Goal: Information Seeking & Learning: Learn about a topic

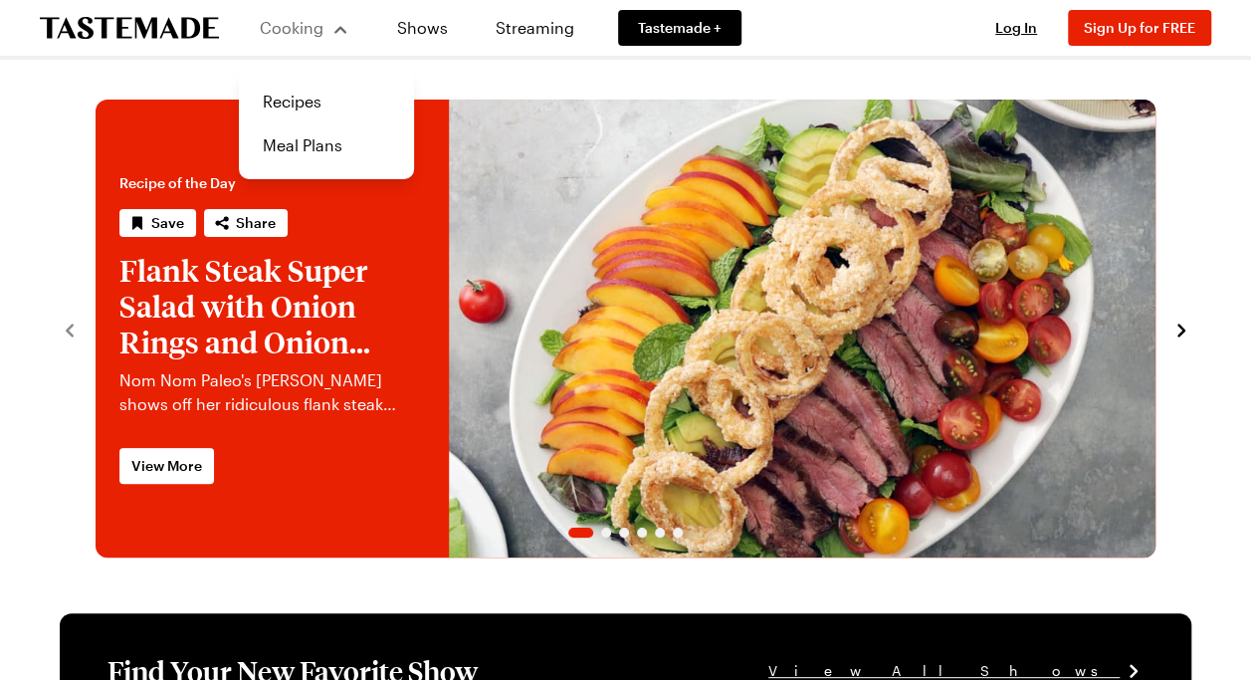
click at [332, 30] on div "Cooking" at bounding box center [304, 28] width 91 height 24
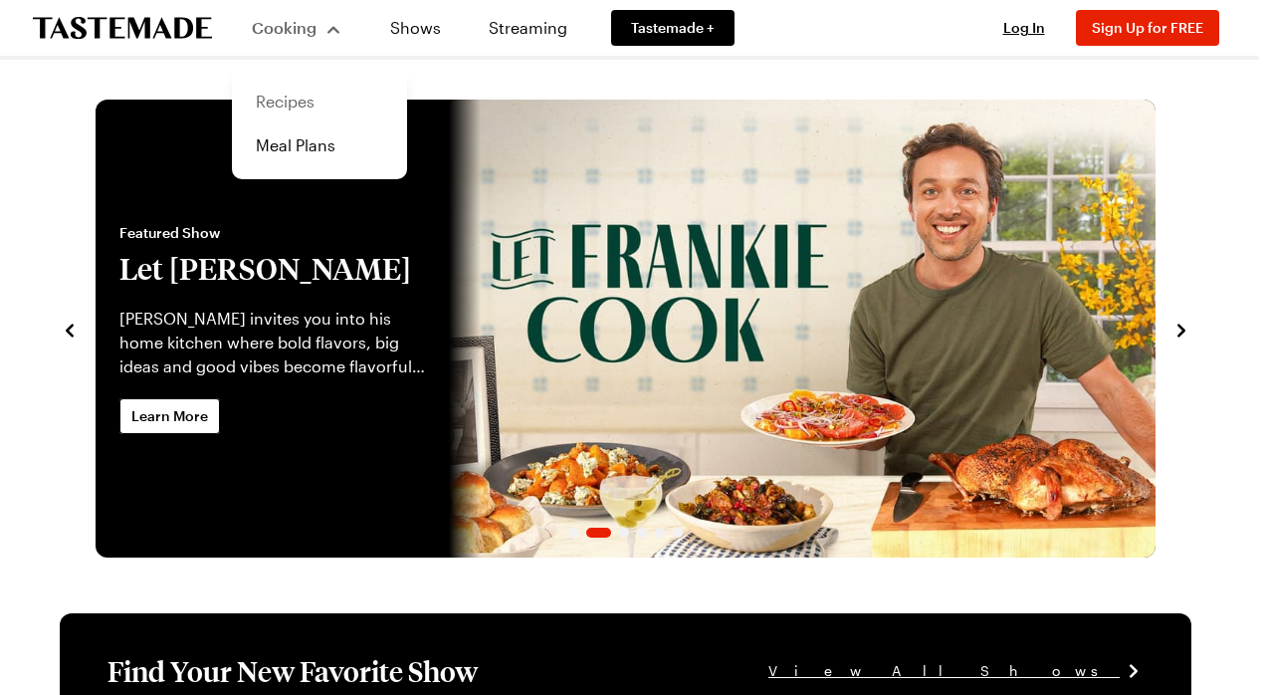
click at [278, 100] on link "Recipes" at bounding box center [319, 102] width 151 height 44
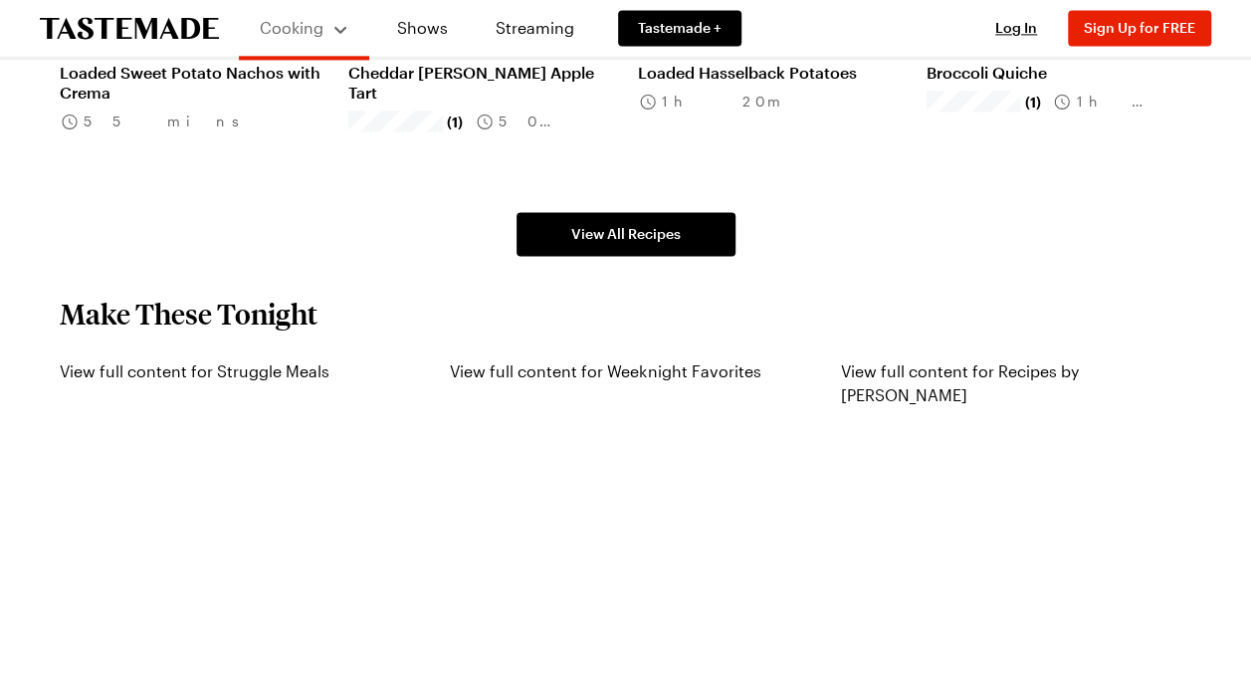
scroll to position [1431, 0]
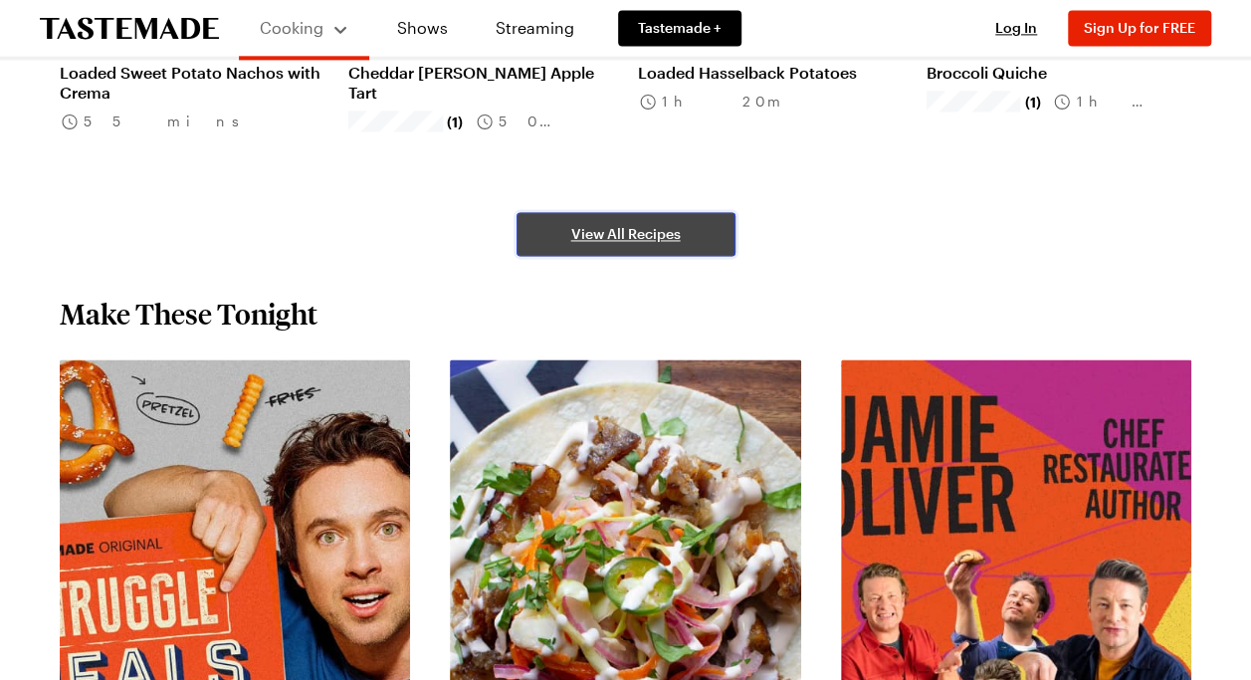
click at [632, 241] on span "View All Recipes" at bounding box center [625, 234] width 109 height 20
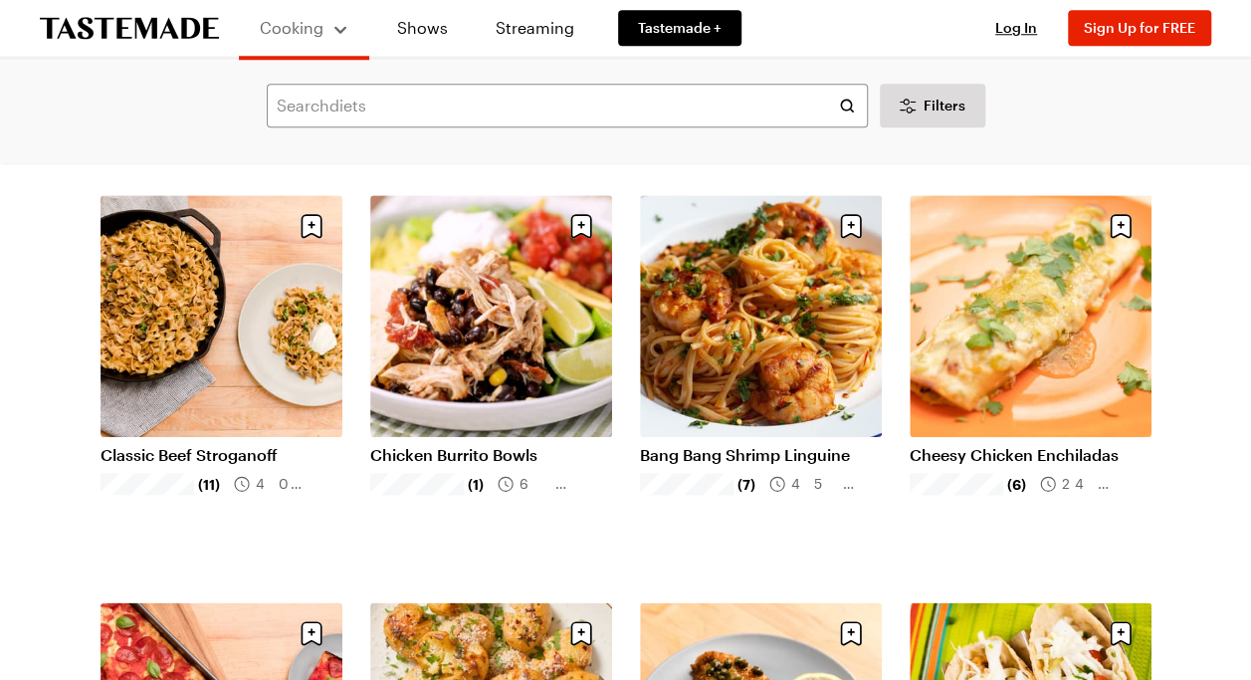
scroll to position [916, 0]
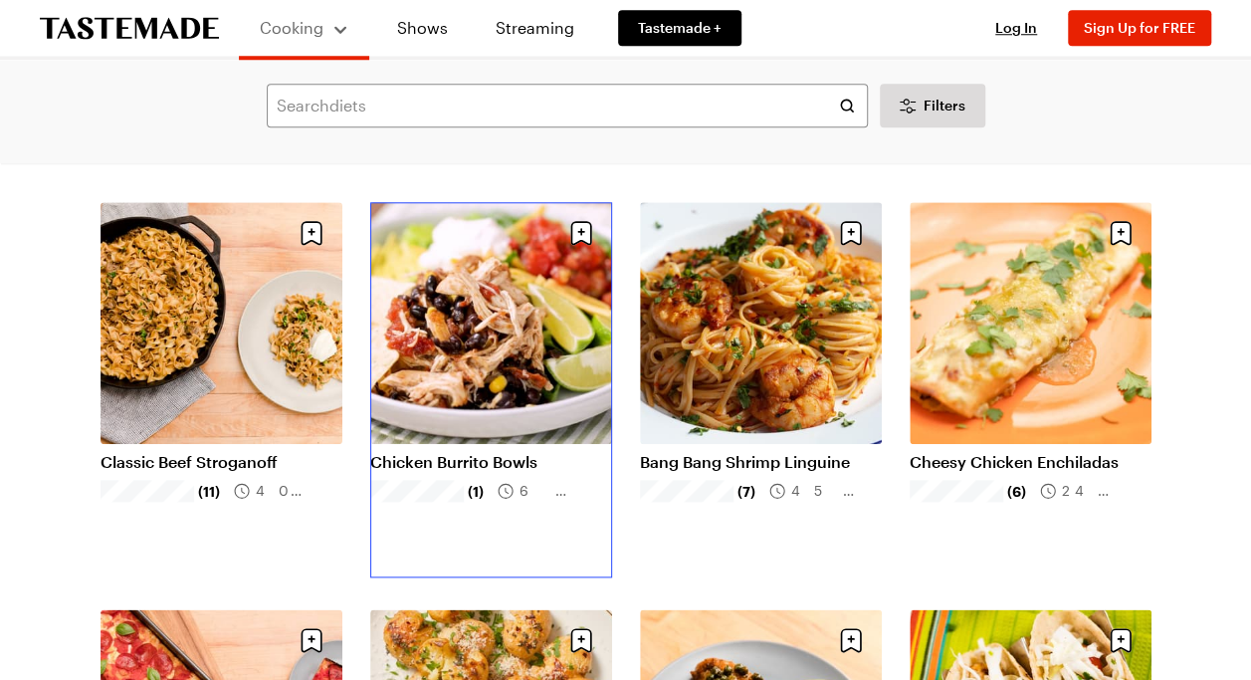
click at [452, 452] on link "Chicken Burrito Bowls" at bounding box center [491, 462] width 242 height 20
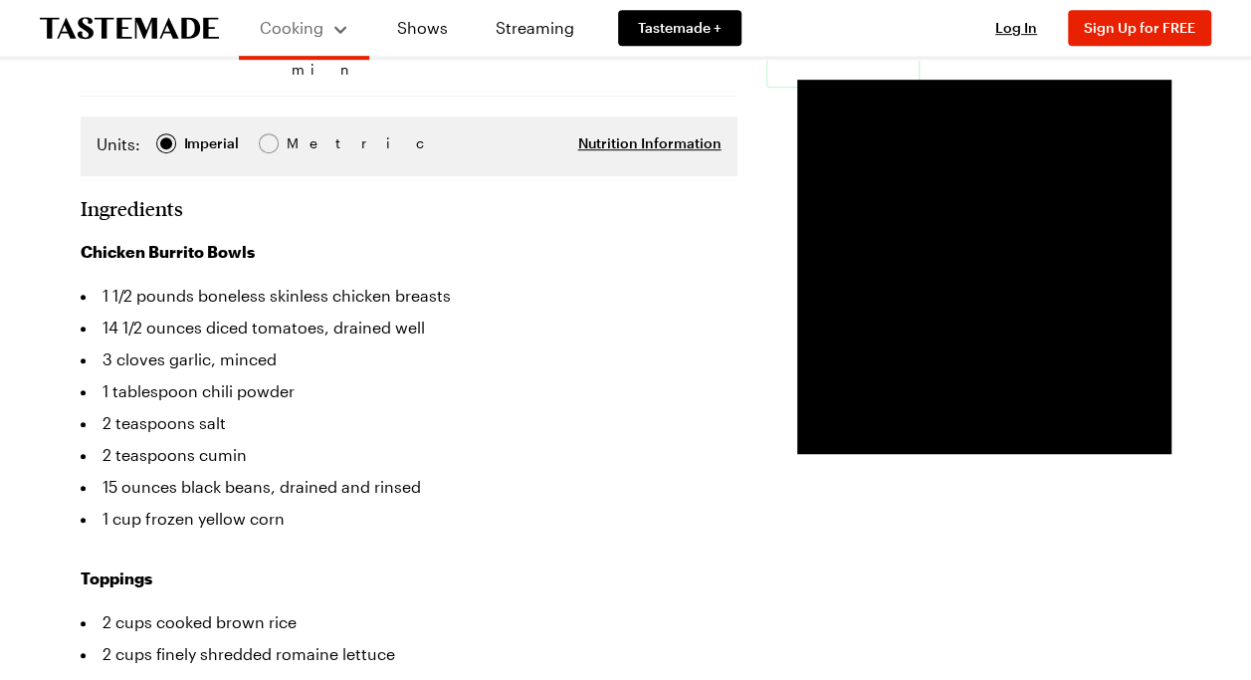
scroll to position [525, 0]
